Goal: Use online tool/utility: Use online tool/utility

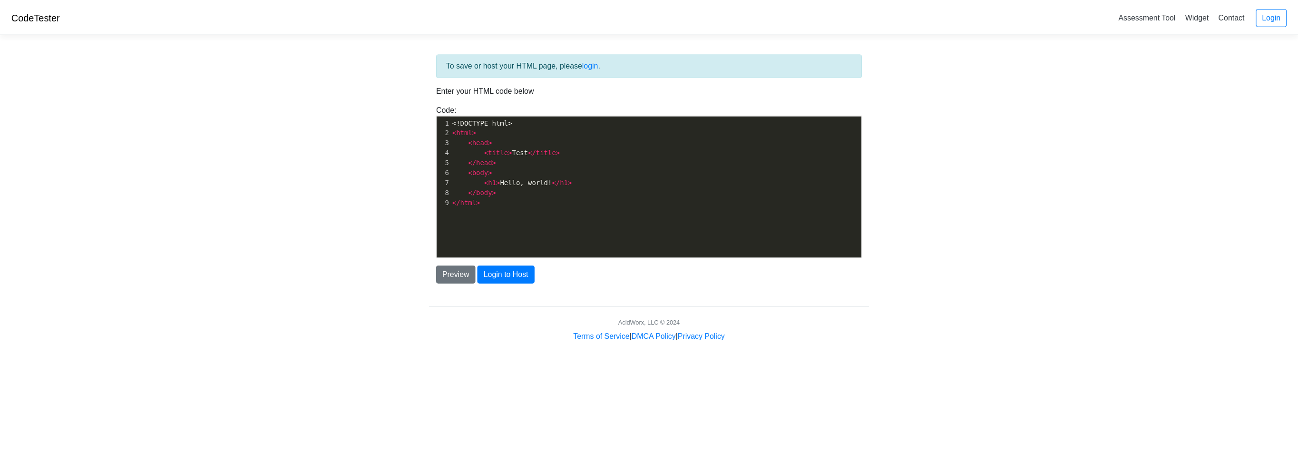
scroll to position [3, 0]
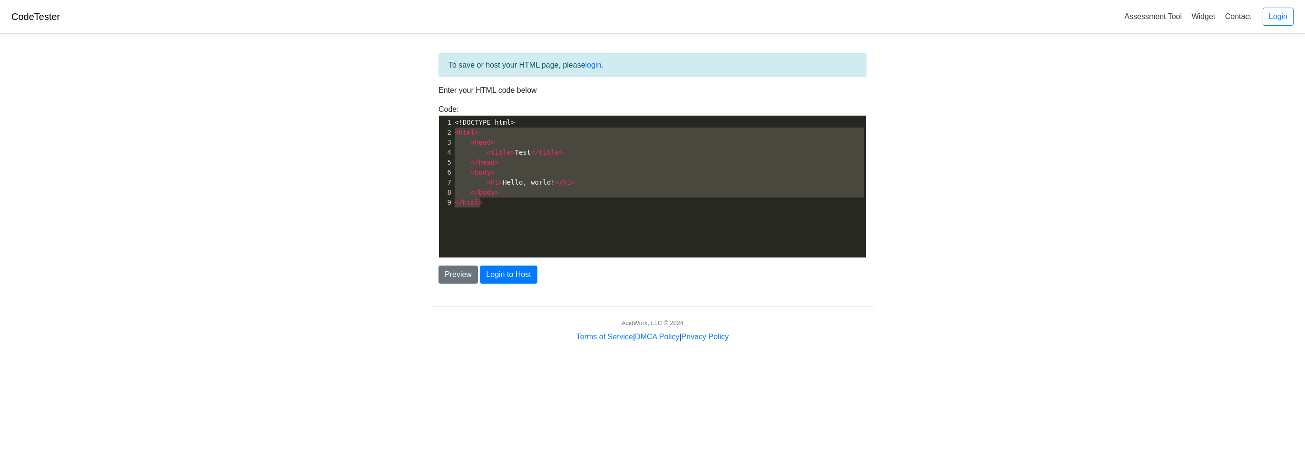
type textarea "<!DOCTYPE html> <html> <head> <title>Test</title> </head> <body> <h1>Hello, wor…"
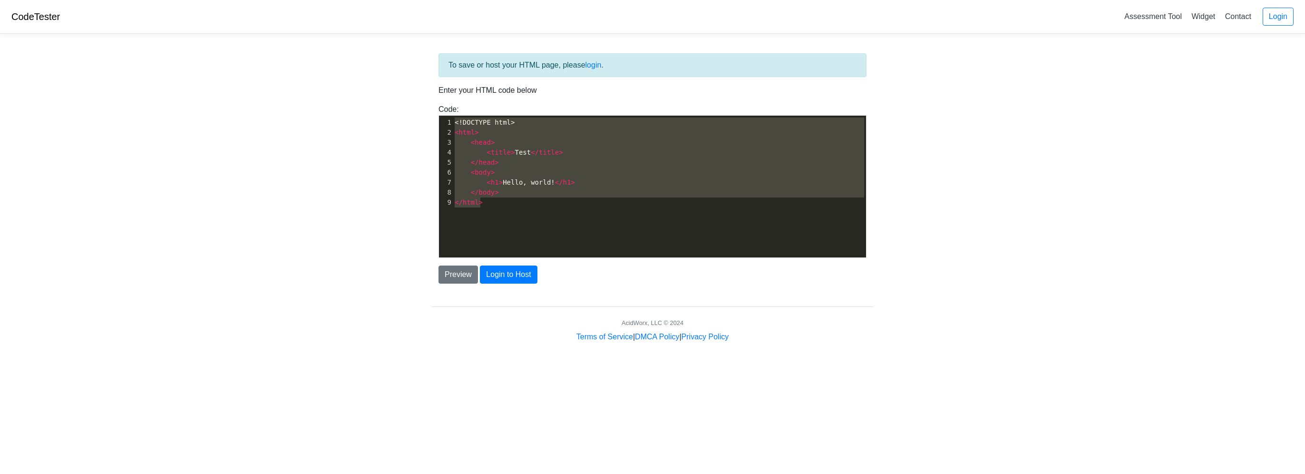
drag, startPoint x: 517, startPoint y: 202, endPoint x: 410, endPoint y: 111, distance: 140.8
click at [410, 111] on body "CodeTester Assessment Tool Widget Contact Login To save or host your HTML page,…" at bounding box center [652, 171] width 1305 height 342
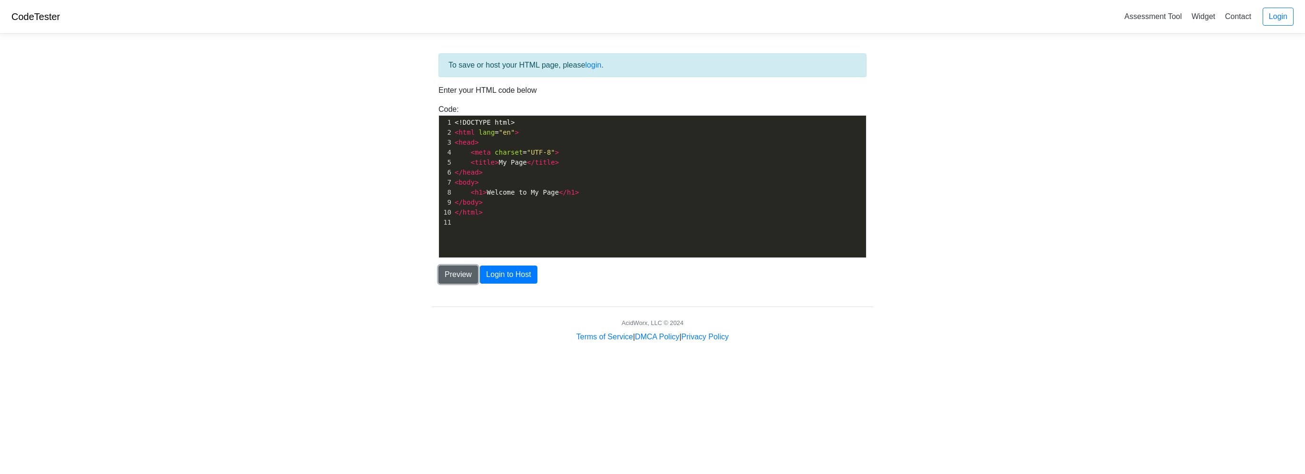
click at [459, 276] on button "Preview" at bounding box center [458, 274] width 39 height 18
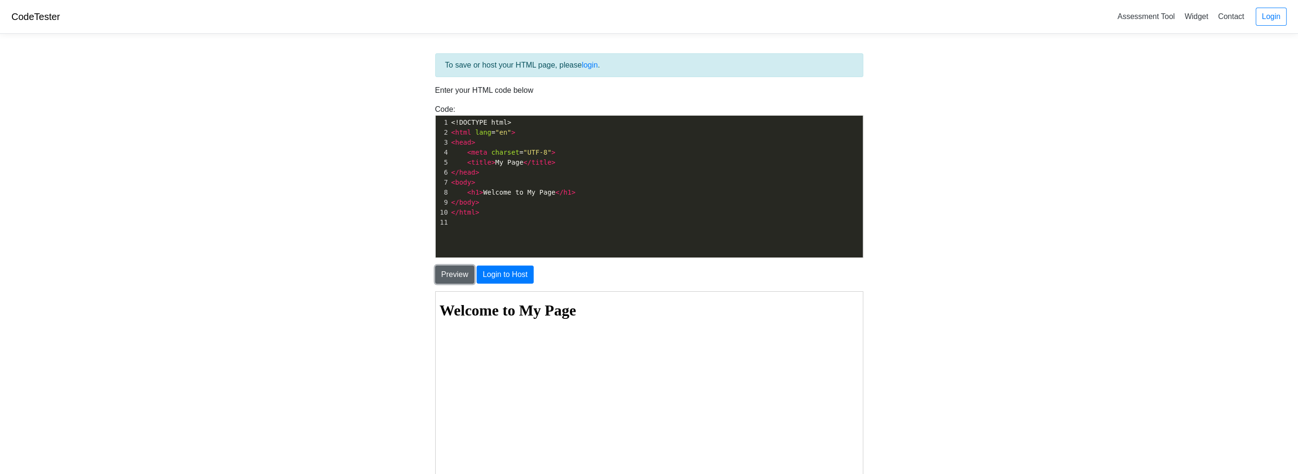
scroll to position [0, 0]
